Goal: Check status: Check status

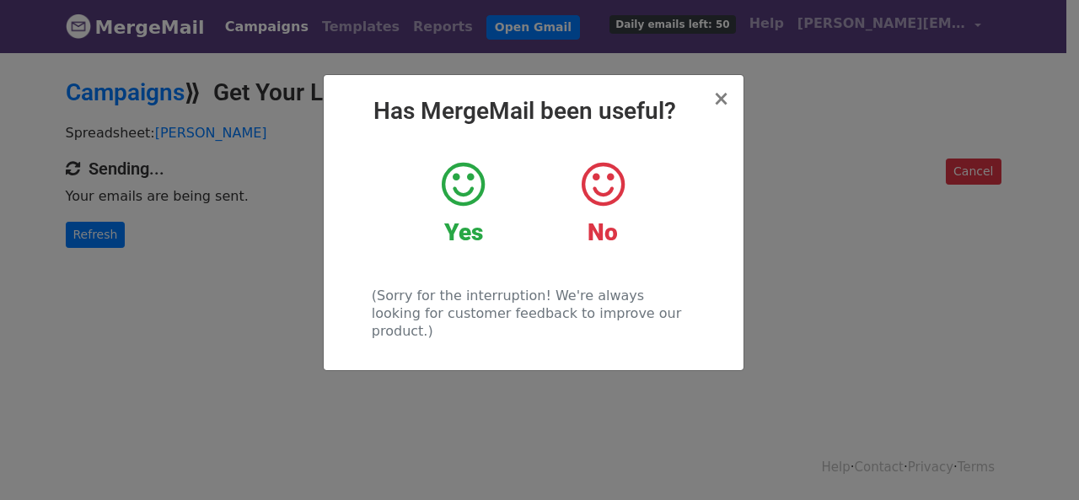
click at [103, 235] on div "× Has MergeMail been useful? Yes No (Sorry for the interruption! We're always l…" at bounding box center [539, 276] width 1079 height 450
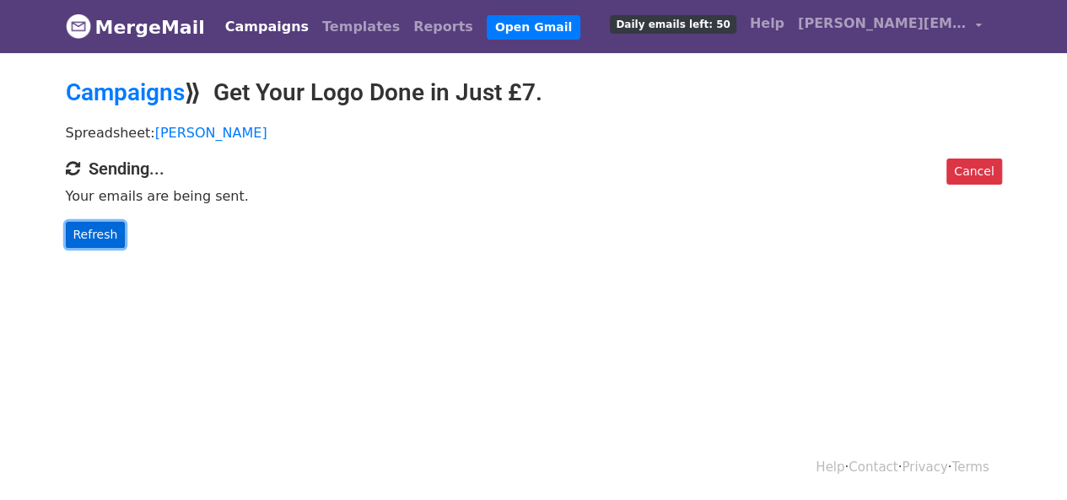
click at [101, 234] on link "Refresh" at bounding box center [96, 235] width 60 height 26
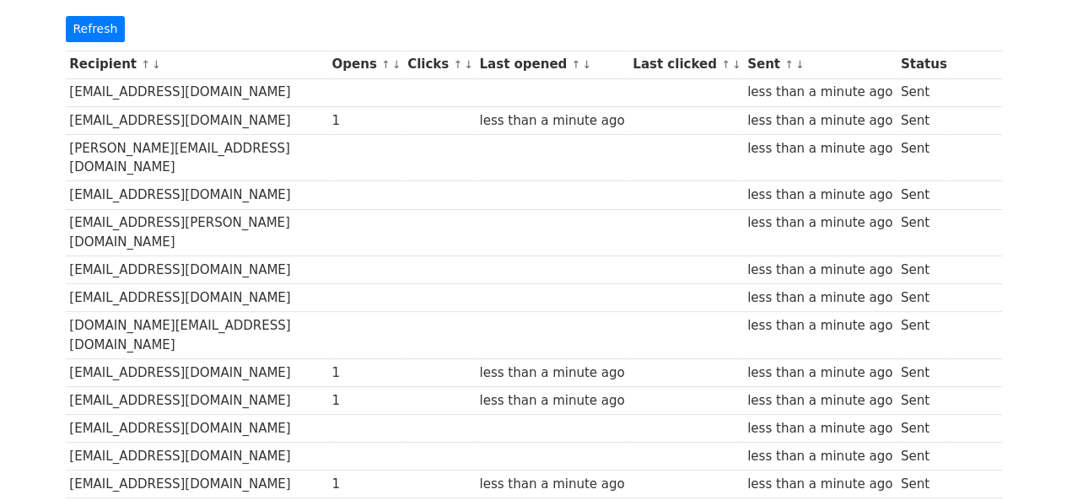
scroll to position [84, 0]
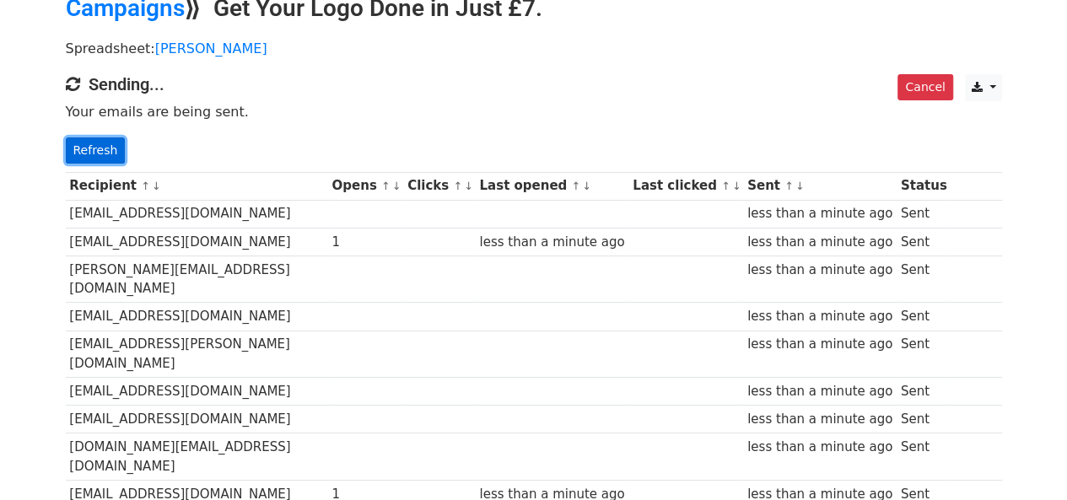
click at [108, 151] on link "Refresh" at bounding box center [96, 150] width 60 height 26
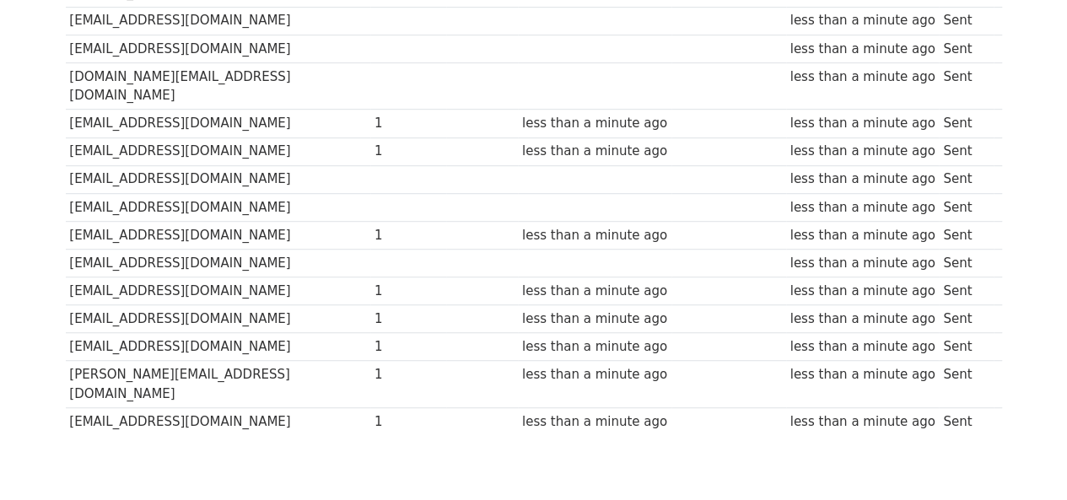
scroll to position [452, 0]
